Goal: Information Seeking & Learning: Learn about a topic

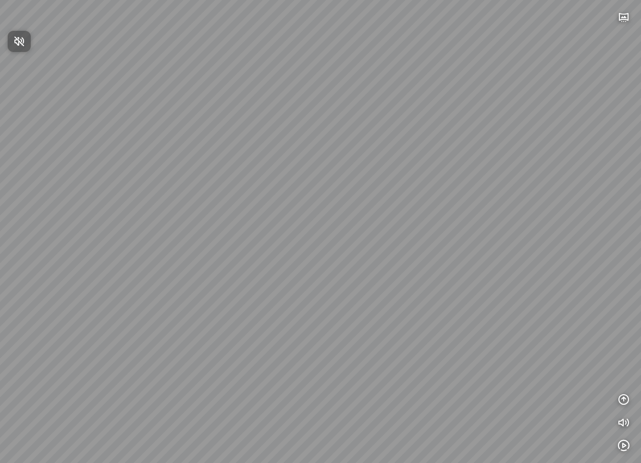
drag, startPoint x: 251, startPoint y: 290, endPoint x: 104, endPoint y: 271, distance: 148.9
click at [82, 268] on div at bounding box center [320, 231] width 641 height 463
drag, startPoint x: 390, startPoint y: 315, endPoint x: 71, endPoint y: 241, distance: 327.7
click at [72, 241] on div "Bồn cầu một khối Grohe Bau 39990000 14.500.000 VND Bồn cầu trứng nghệ thuật DeM…" at bounding box center [320, 231] width 641 height 463
drag, startPoint x: 187, startPoint y: 263, endPoint x: -131, endPoint y: 251, distance: 318.1
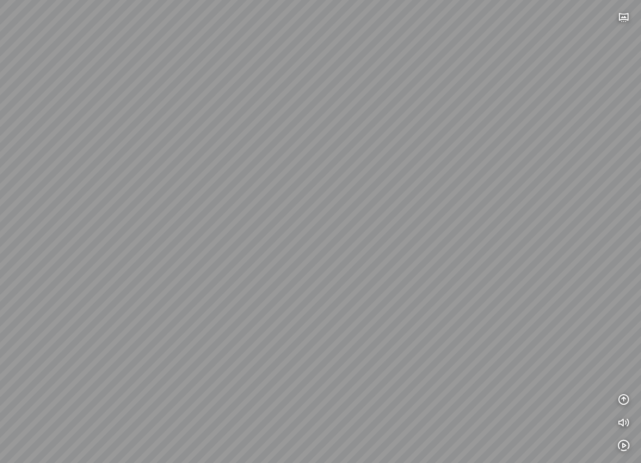
click at [0, 251] on html "Bồn cầu một khối Grohe Bau 39990000 14.500.000 VND Bồn cầu trứng nghệ thuật DeM…" at bounding box center [320, 231] width 641 height 463
